Goal: Find specific page/section: Find specific page/section

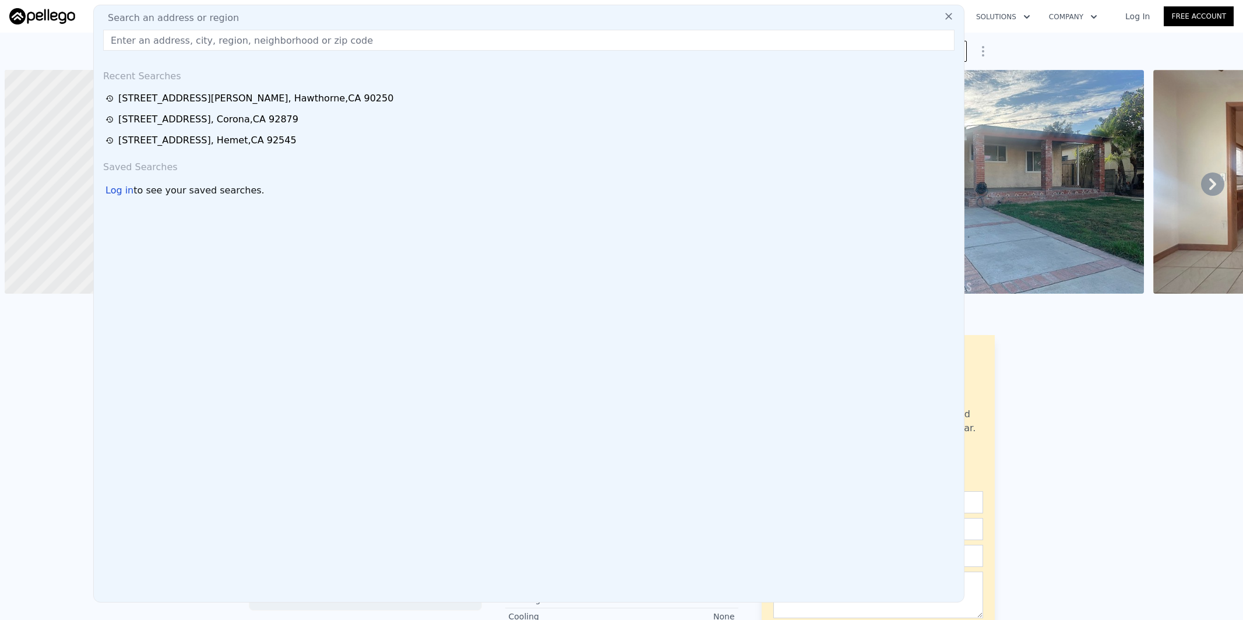
click at [163, 32] on input "text" at bounding box center [528, 40] width 851 height 21
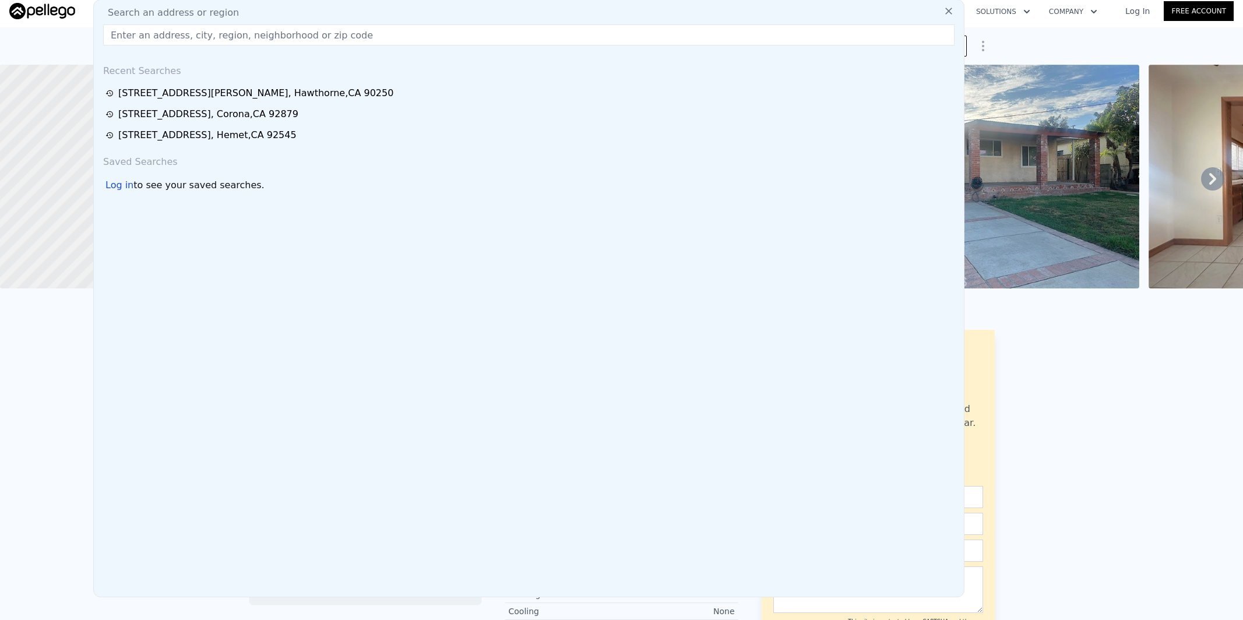
type input "[STREET_ADDRESS]"
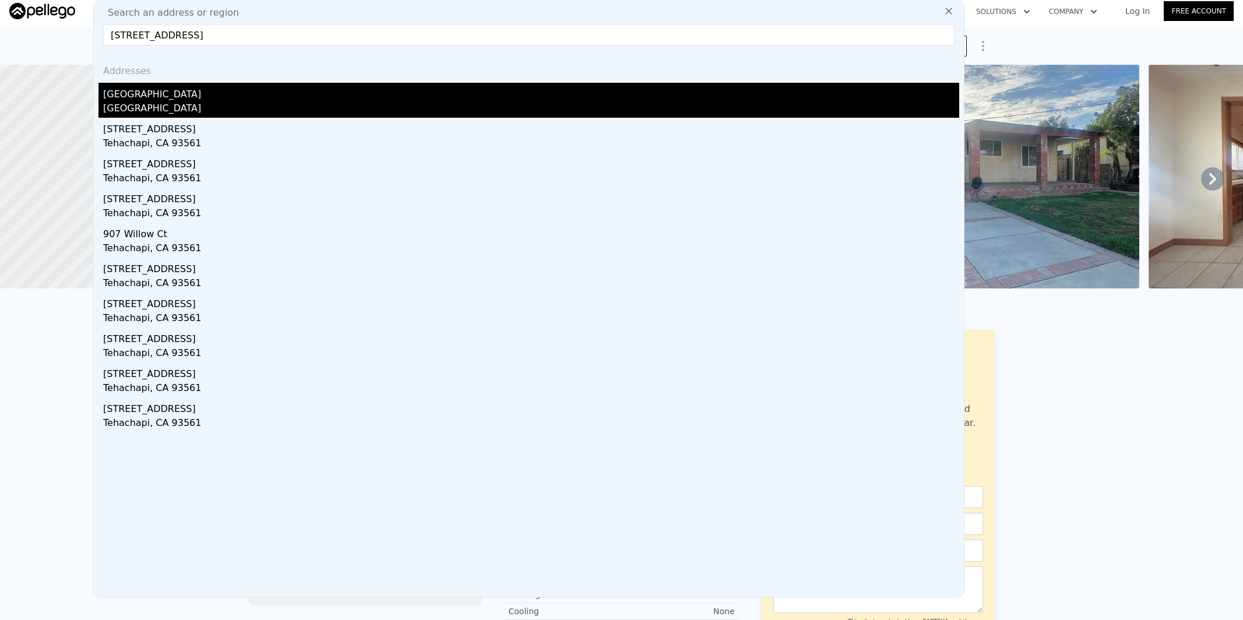
click at [196, 91] on div "[GEOGRAPHIC_DATA]" at bounding box center [531, 92] width 856 height 19
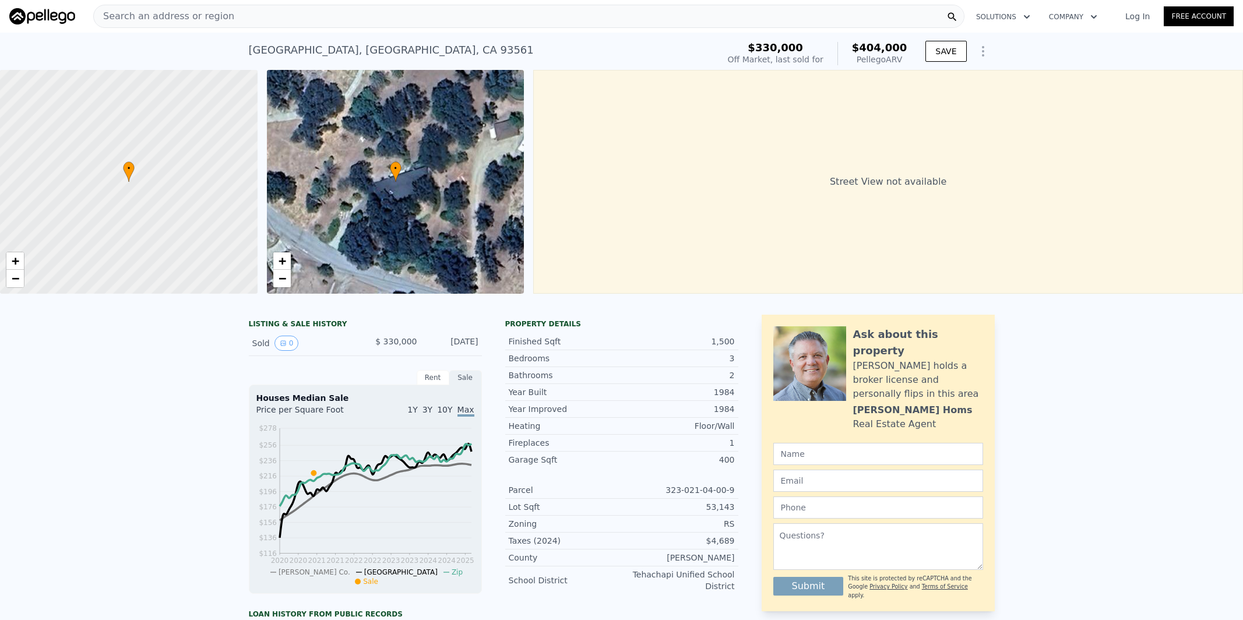
click at [168, 6] on div "Search an address or region" at bounding box center [164, 16] width 140 height 22
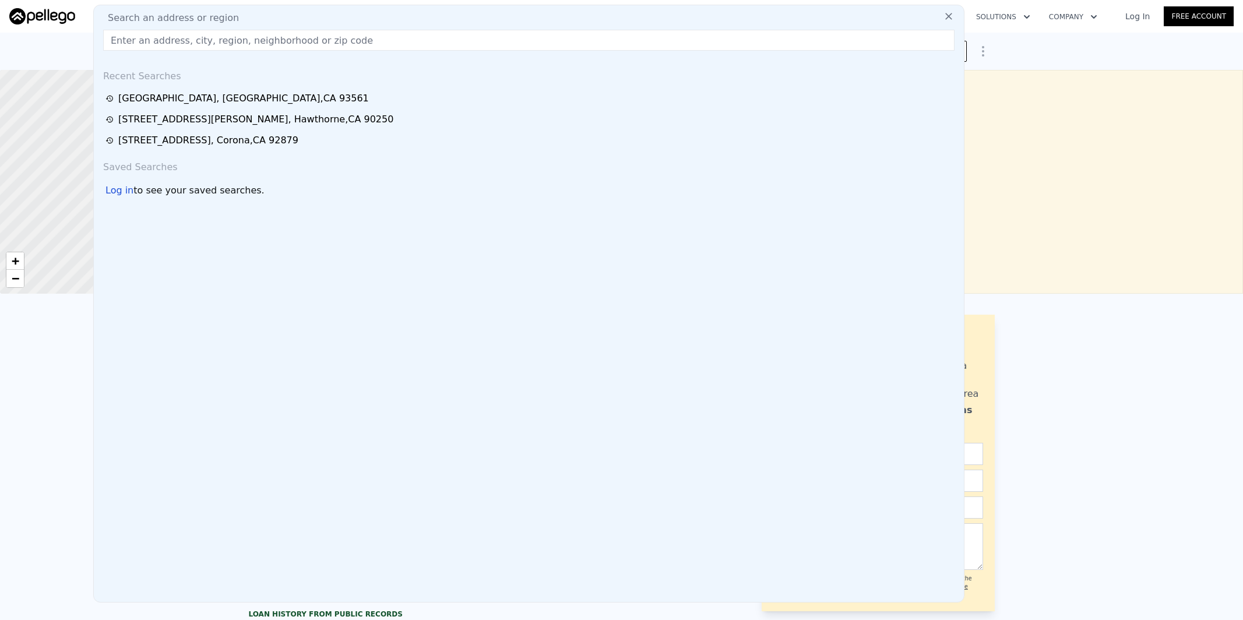
click at [168, 12] on span "Search an address or region" at bounding box center [168, 18] width 140 height 14
click at [168, 47] on input "text" at bounding box center [528, 40] width 851 height 21
paste input "[STREET_ADDRESS]"
type input "[STREET_ADDRESS]"
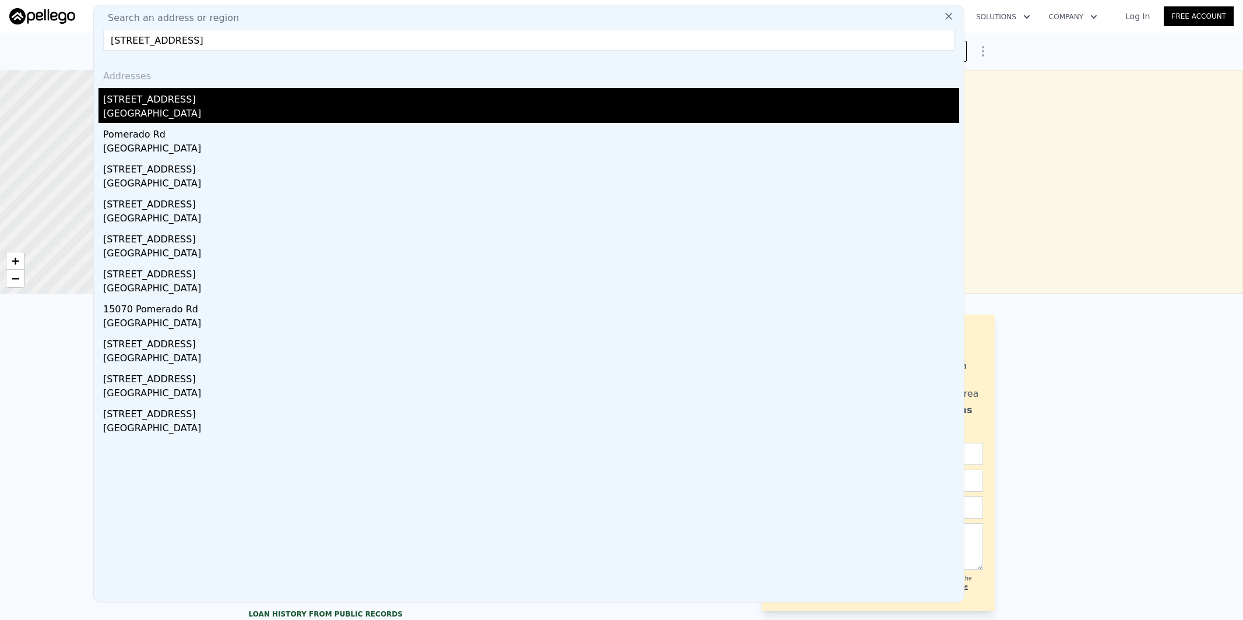
click at [188, 93] on div "[STREET_ADDRESS]" at bounding box center [531, 97] width 856 height 19
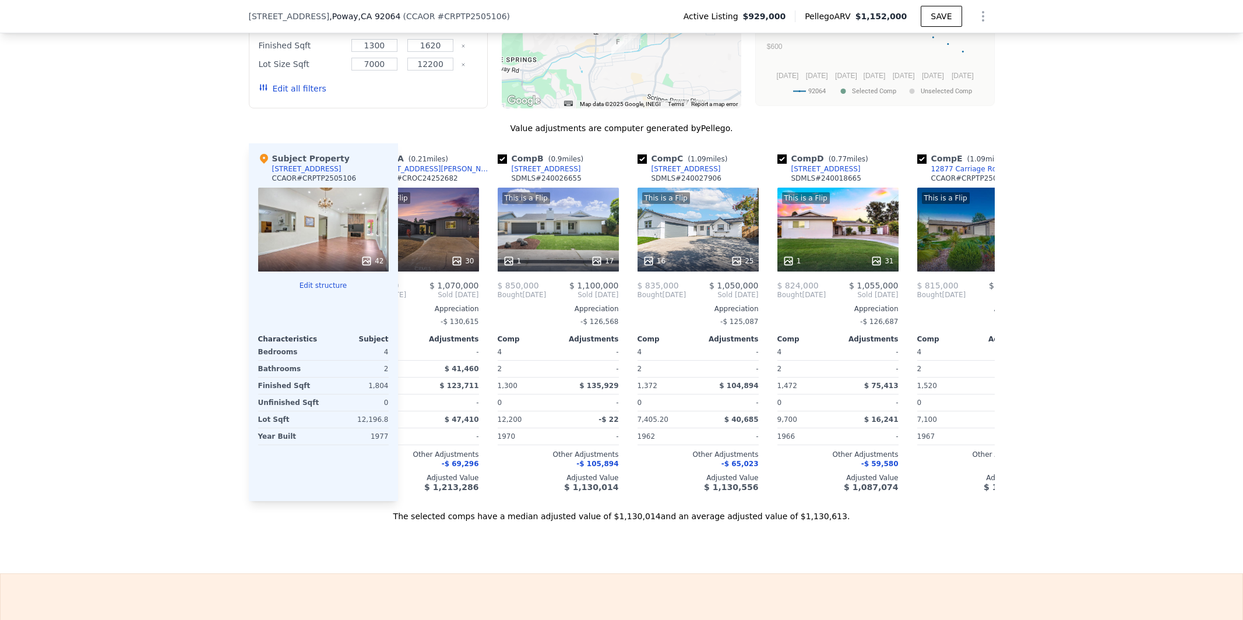
scroll to position [0, 48]
